Goal: Transaction & Acquisition: Purchase product/service

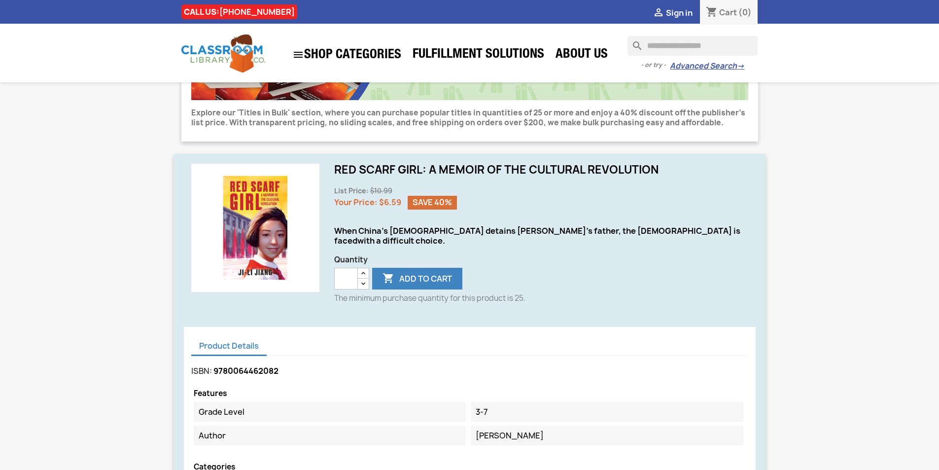
scroll to position [197, 0]
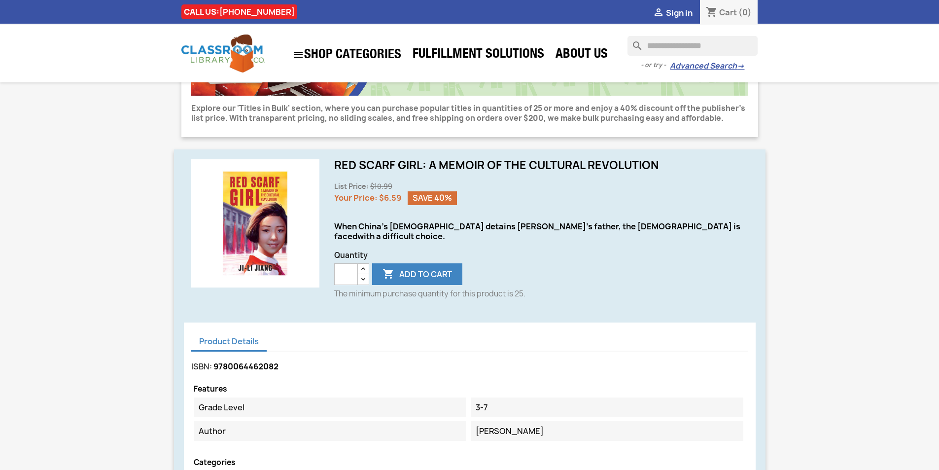
click at [348, 263] on input "**" at bounding box center [346, 274] width 24 height 22
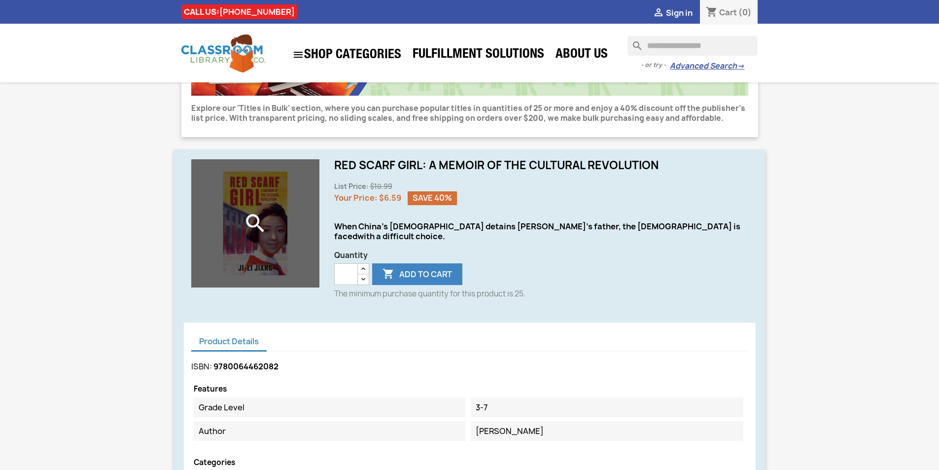
drag, startPoint x: 348, startPoint y: 262, endPoint x: 298, endPoint y: 279, distance: 52.5
click at [298, 279] on div "search   Red Scarf Girl: A Memoir of the Cultural Revolution List Price: $10.…" at bounding box center [469, 335] width 591 height 373
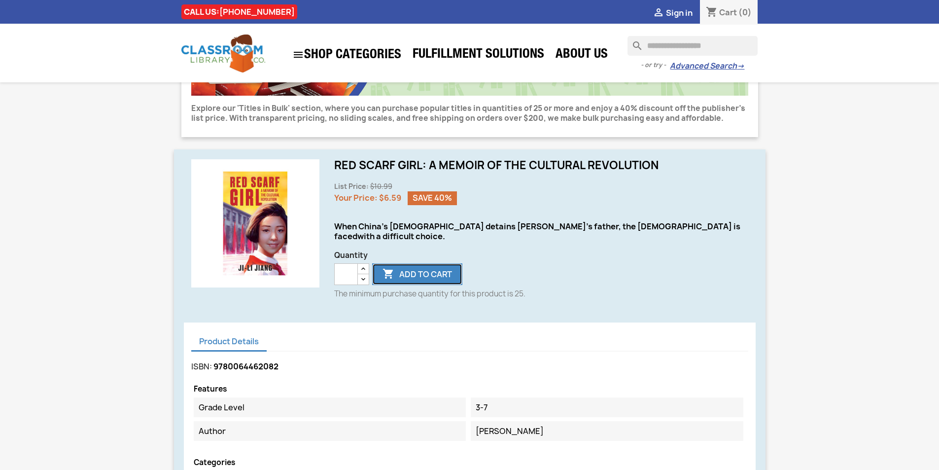
scroll to position [0, 0]
click at [414, 267] on button " Add to cart" at bounding box center [417, 274] width 90 height 22
type input "*"
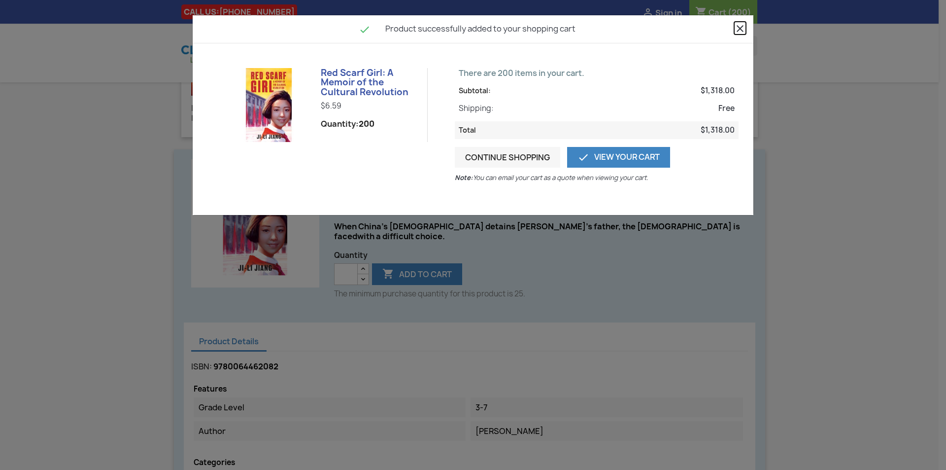
click at [744, 31] on icon "close" at bounding box center [740, 29] width 12 height 12
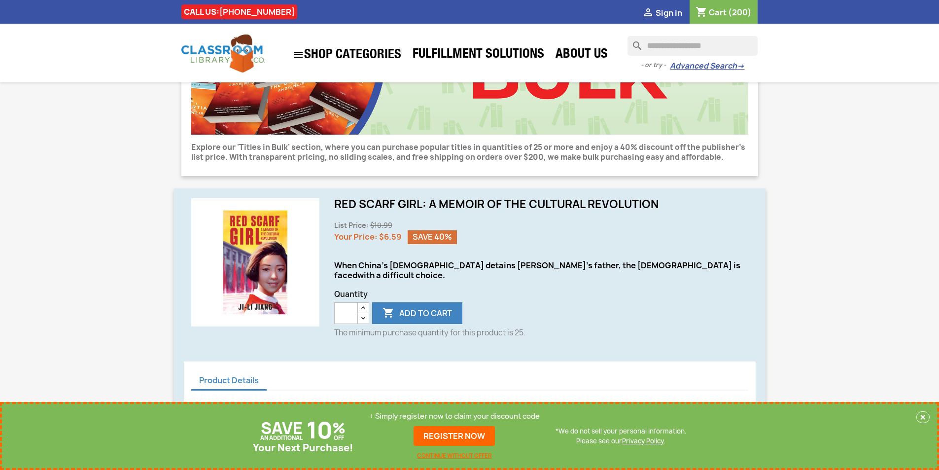
scroll to position [197, 0]
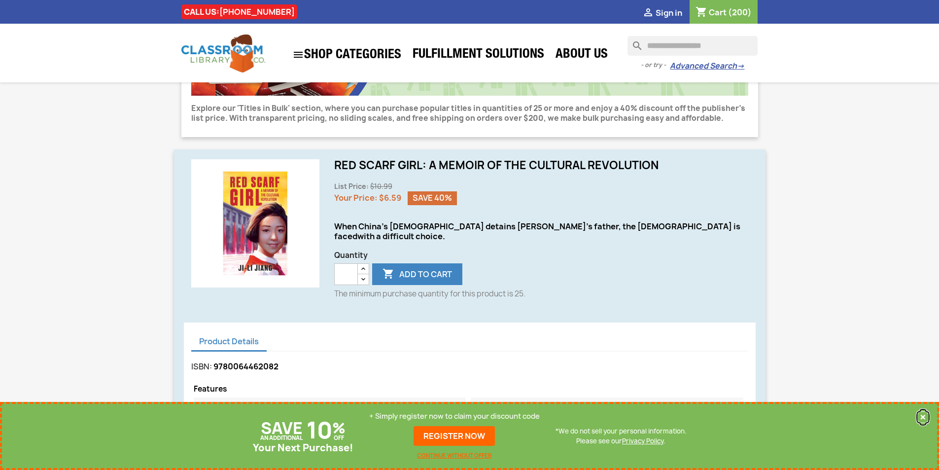
click at [924, 418] on button "×" at bounding box center [922, 417] width 13 height 12
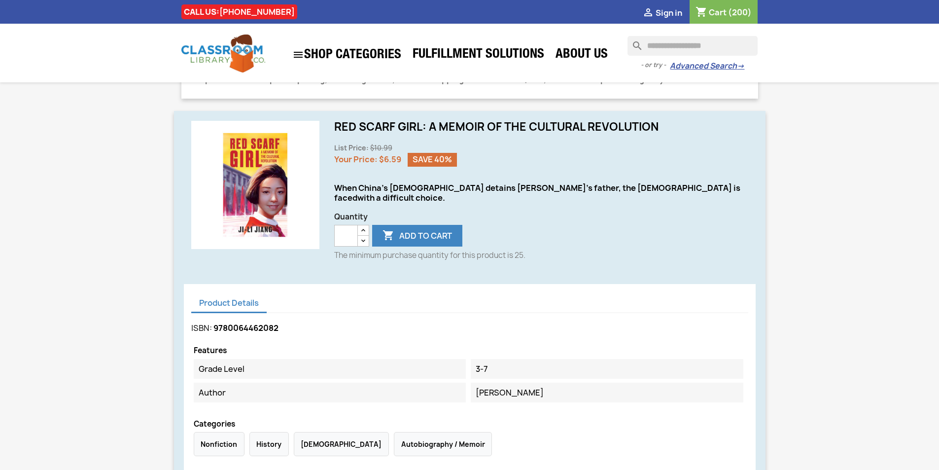
scroll to position [0, 0]
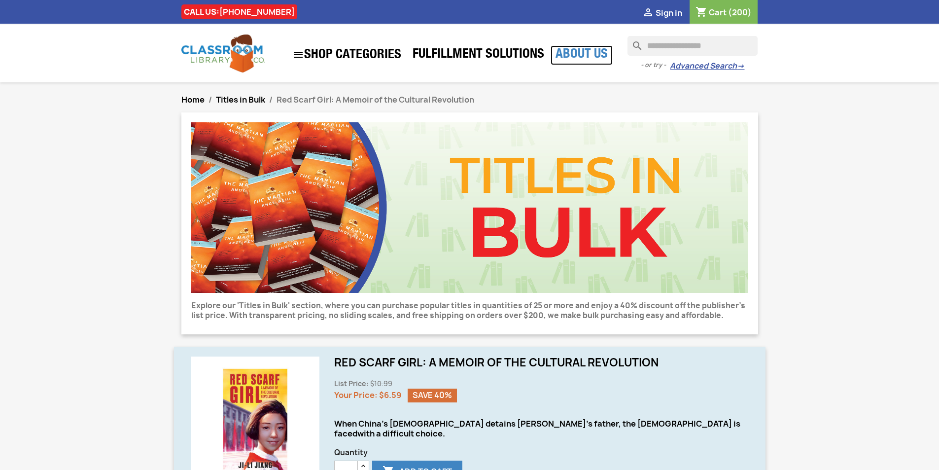
click at [555, 57] on link "About Us" at bounding box center [582, 55] width 62 height 20
